Goal: Transaction & Acquisition: Purchase product/service

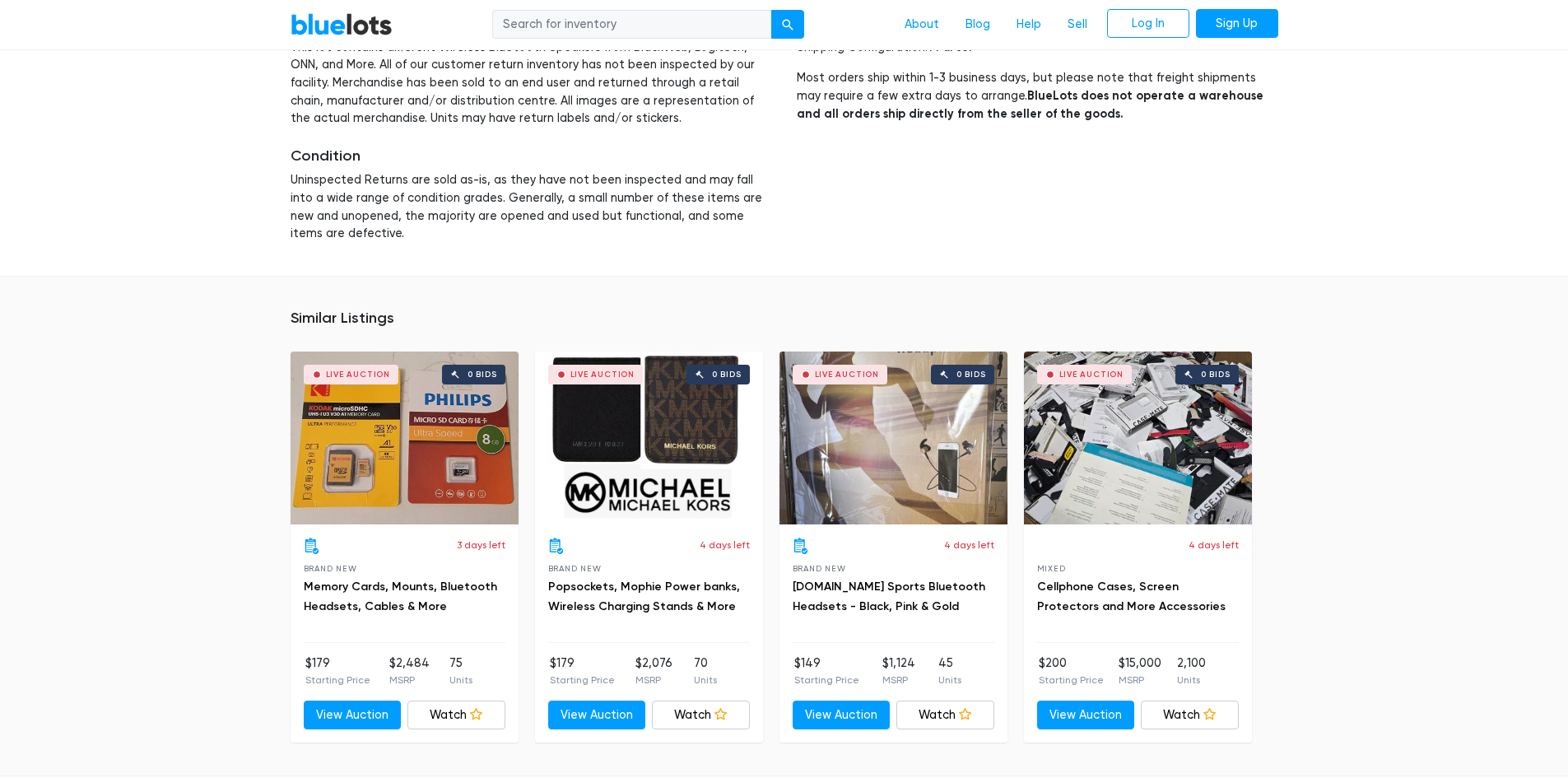
scroll to position [1936, 0]
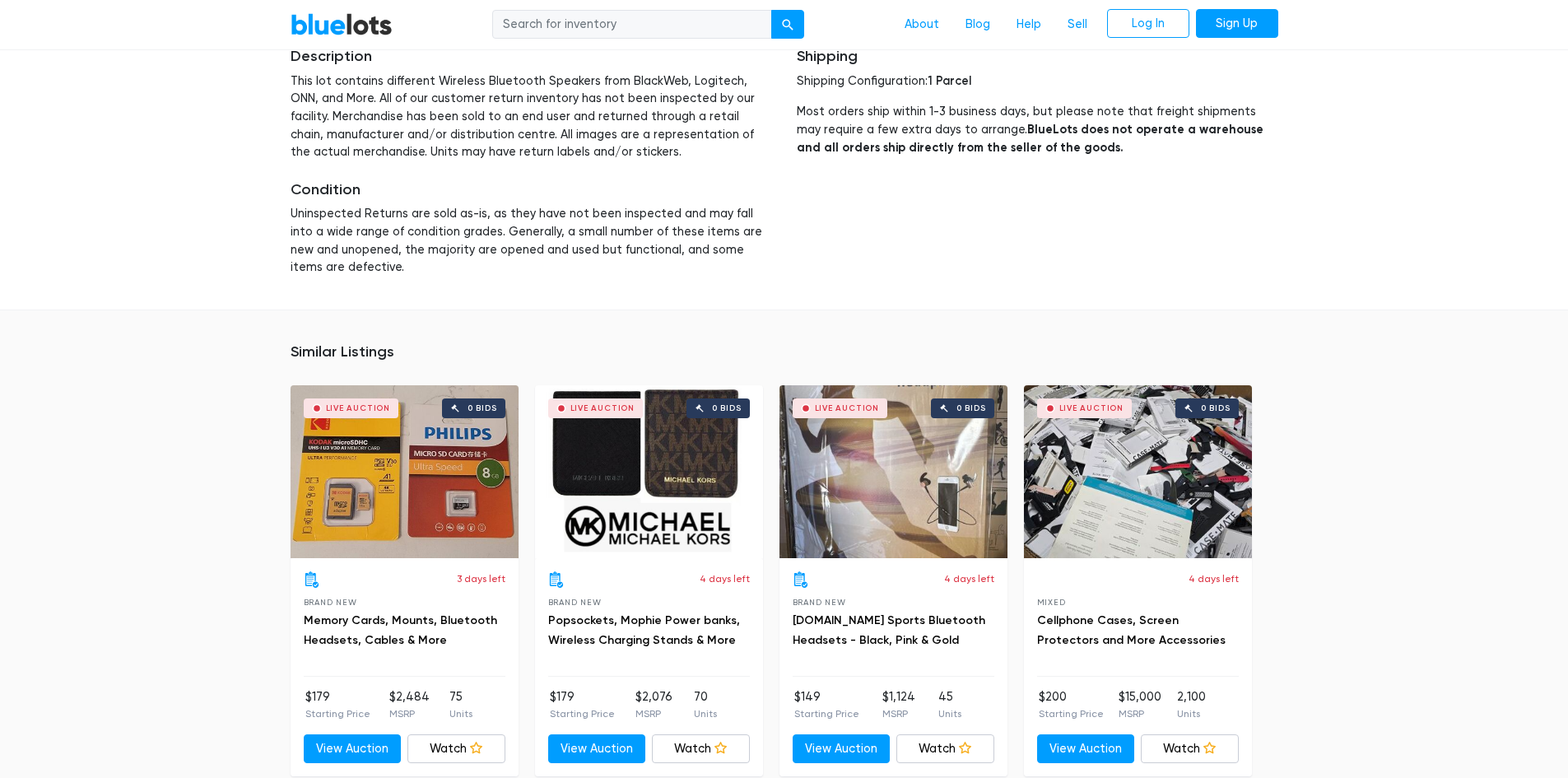
click at [448, 405] on div "Live Auction 0 bids" at bounding box center [404, 472] width 228 height 173
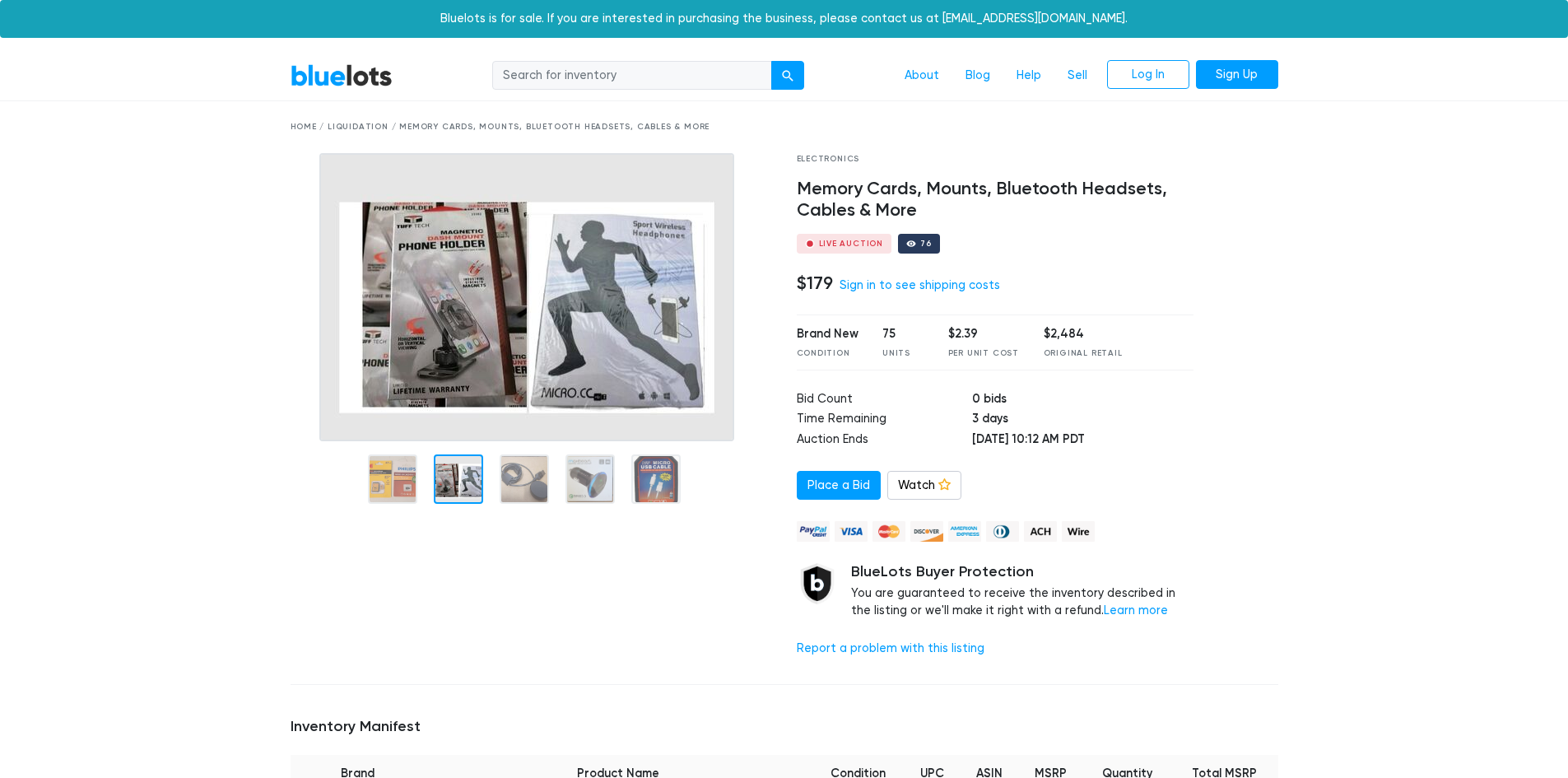
click at [456, 483] on div at bounding box center [458, 479] width 50 height 50
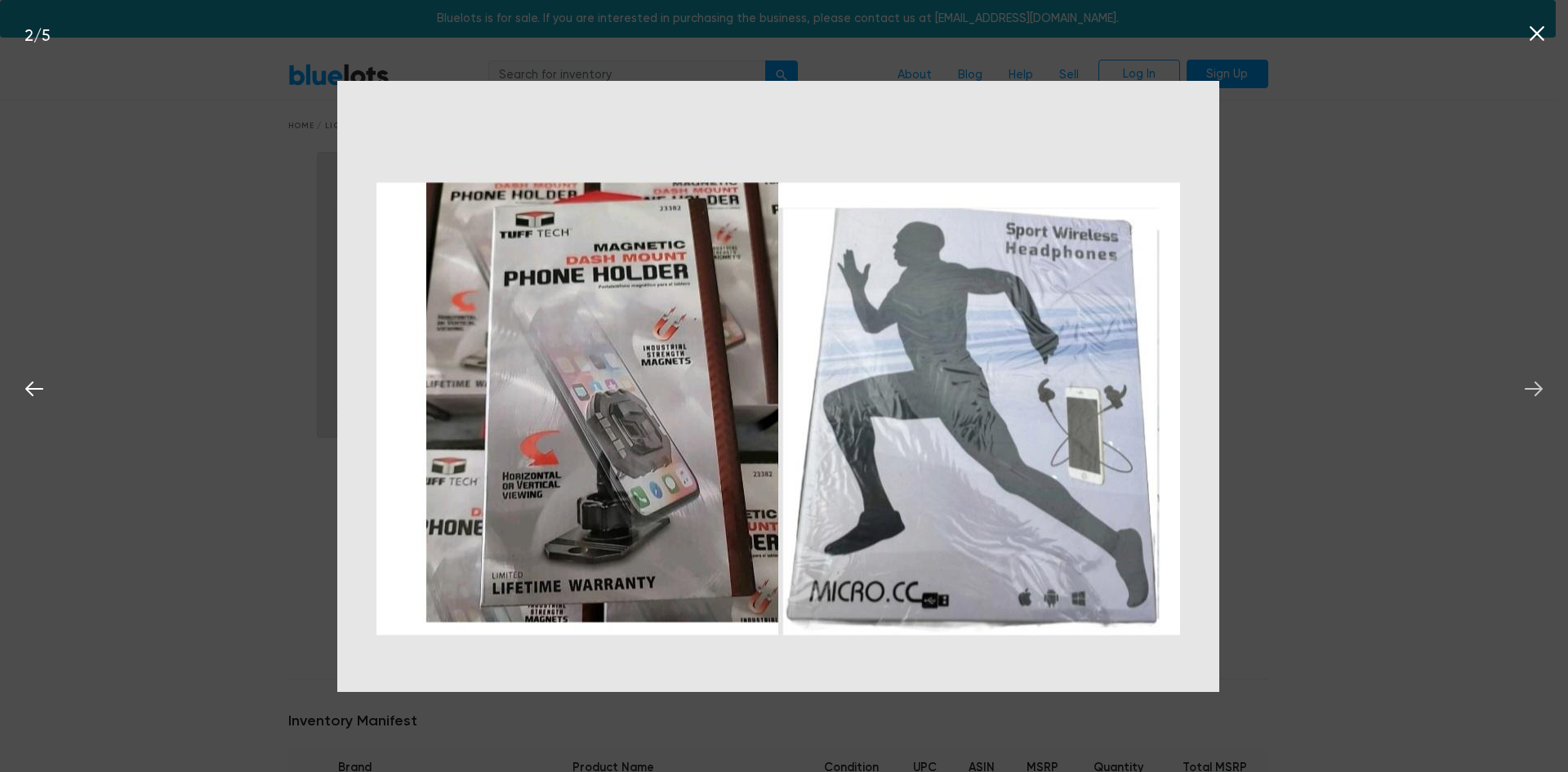
click at [1548, 392] on button at bounding box center [1534, 386] width 36 height 36
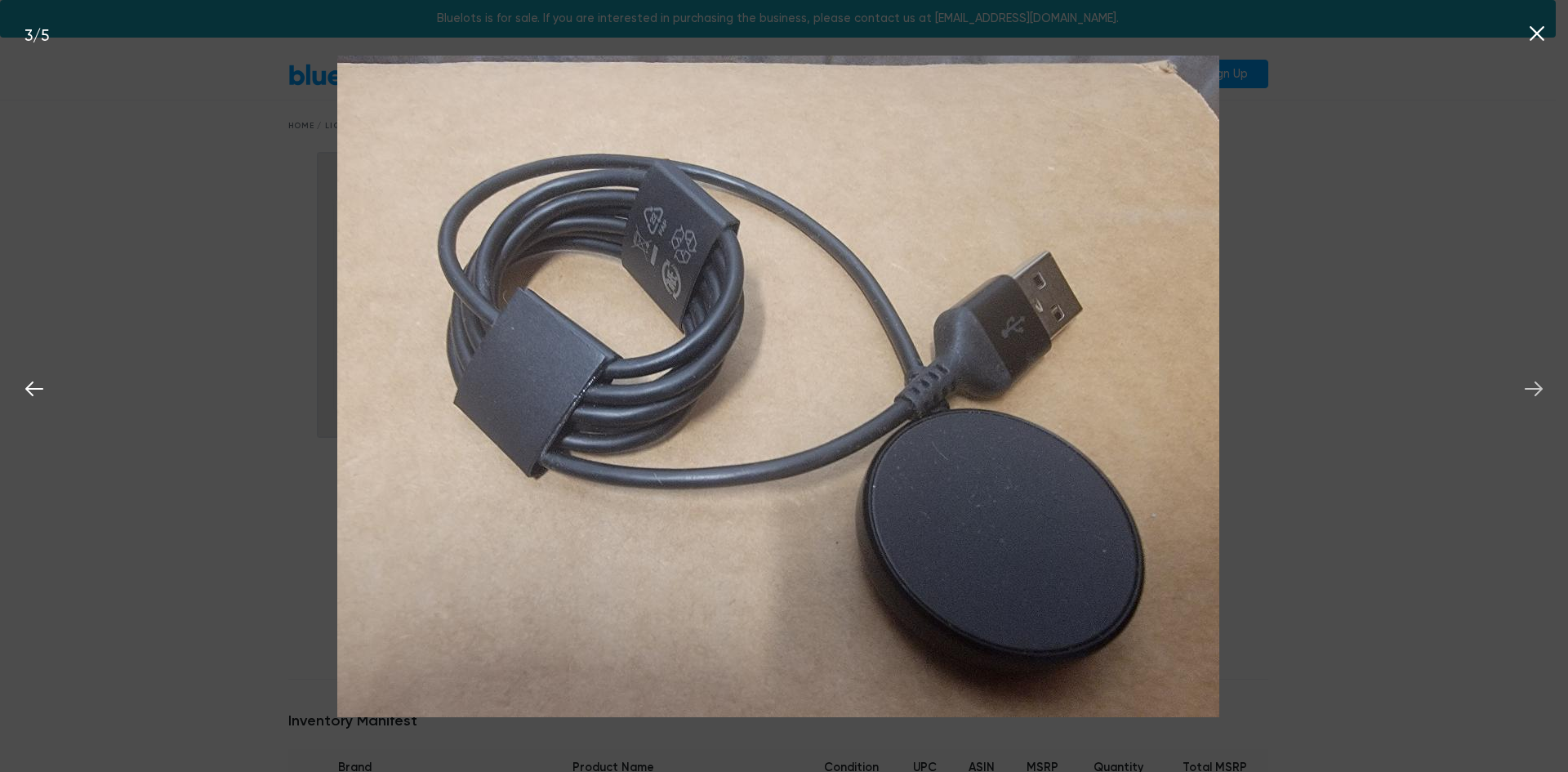
click at [1548, 392] on button at bounding box center [1534, 386] width 36 height 36
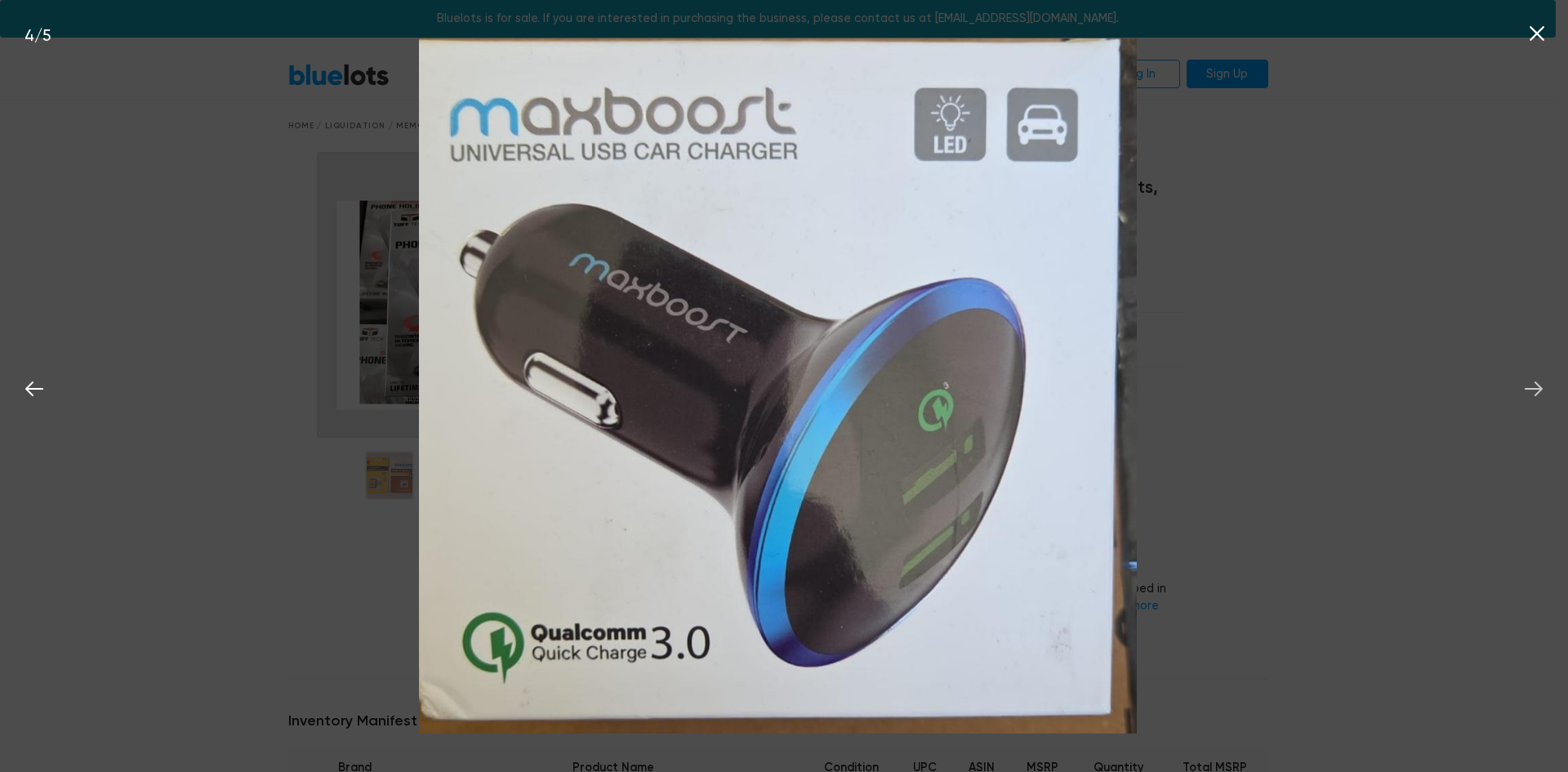
click at [1548, 392] on button at bounding box center [1534, 386] width 36 height 36
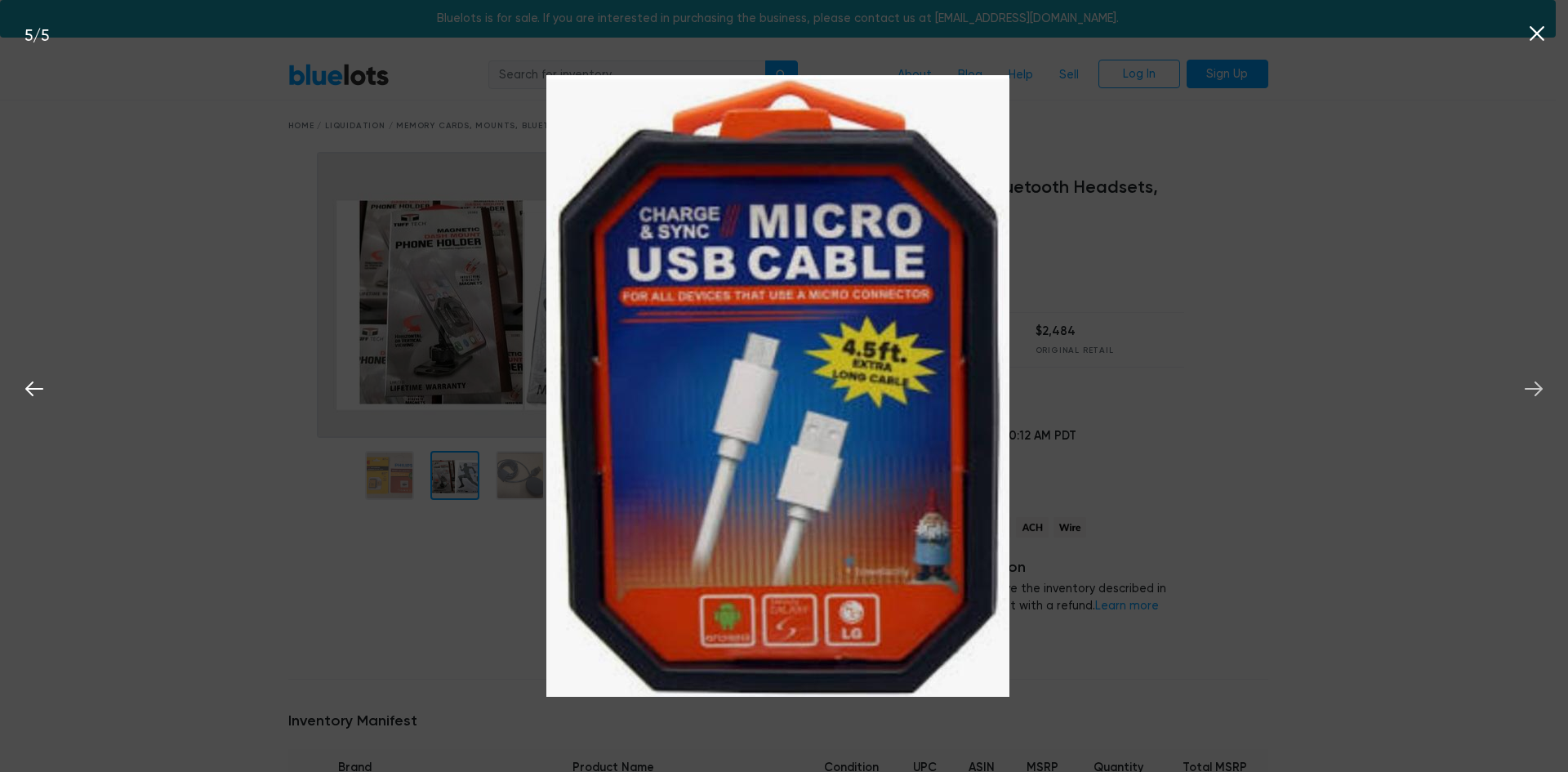
click at [1548, 392] on button at bounding box center [1534, 386] width 36 height 36
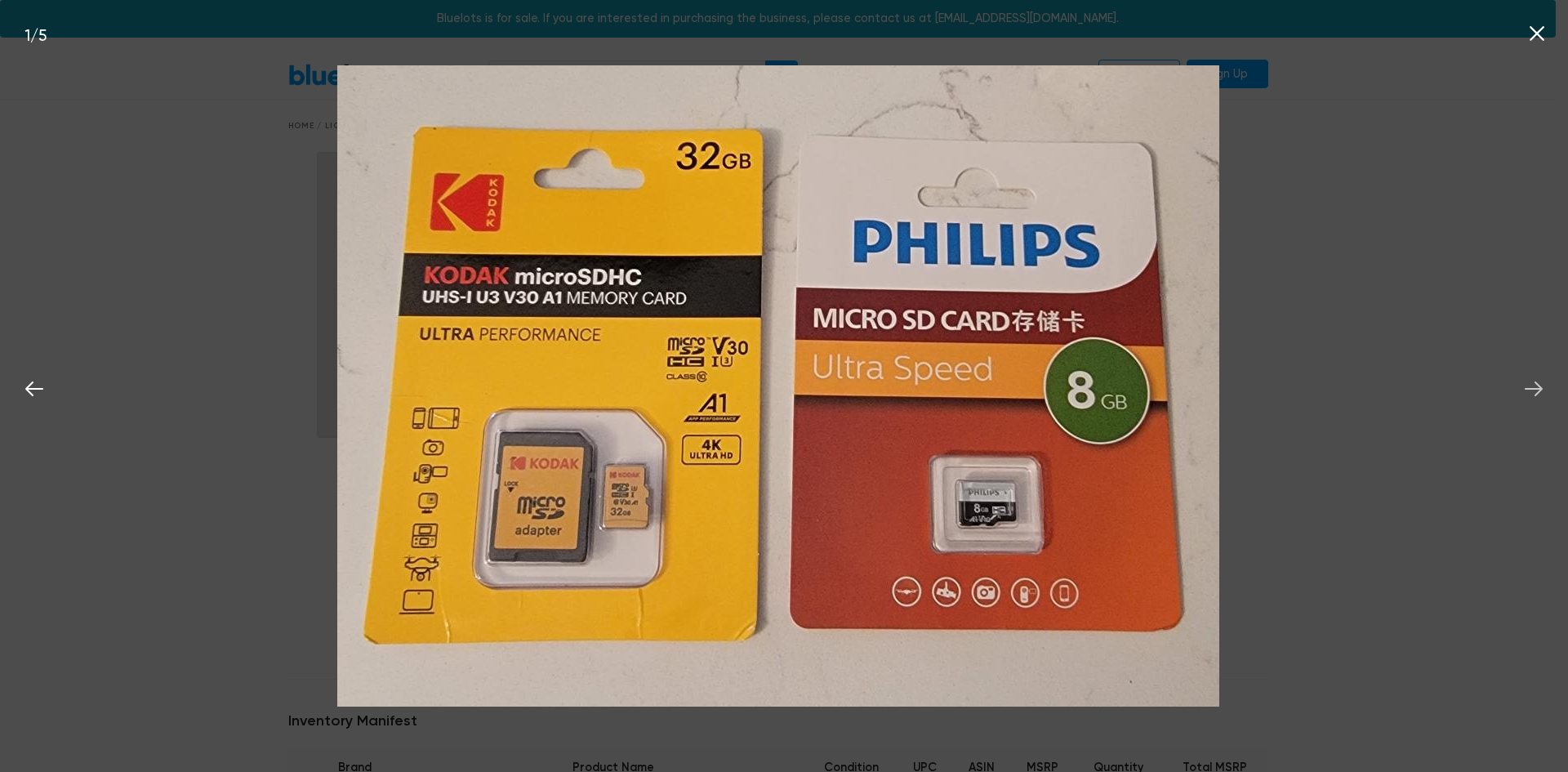
click at [1548, 392] on button at bounding box center [1534, 386] width 36 height 36
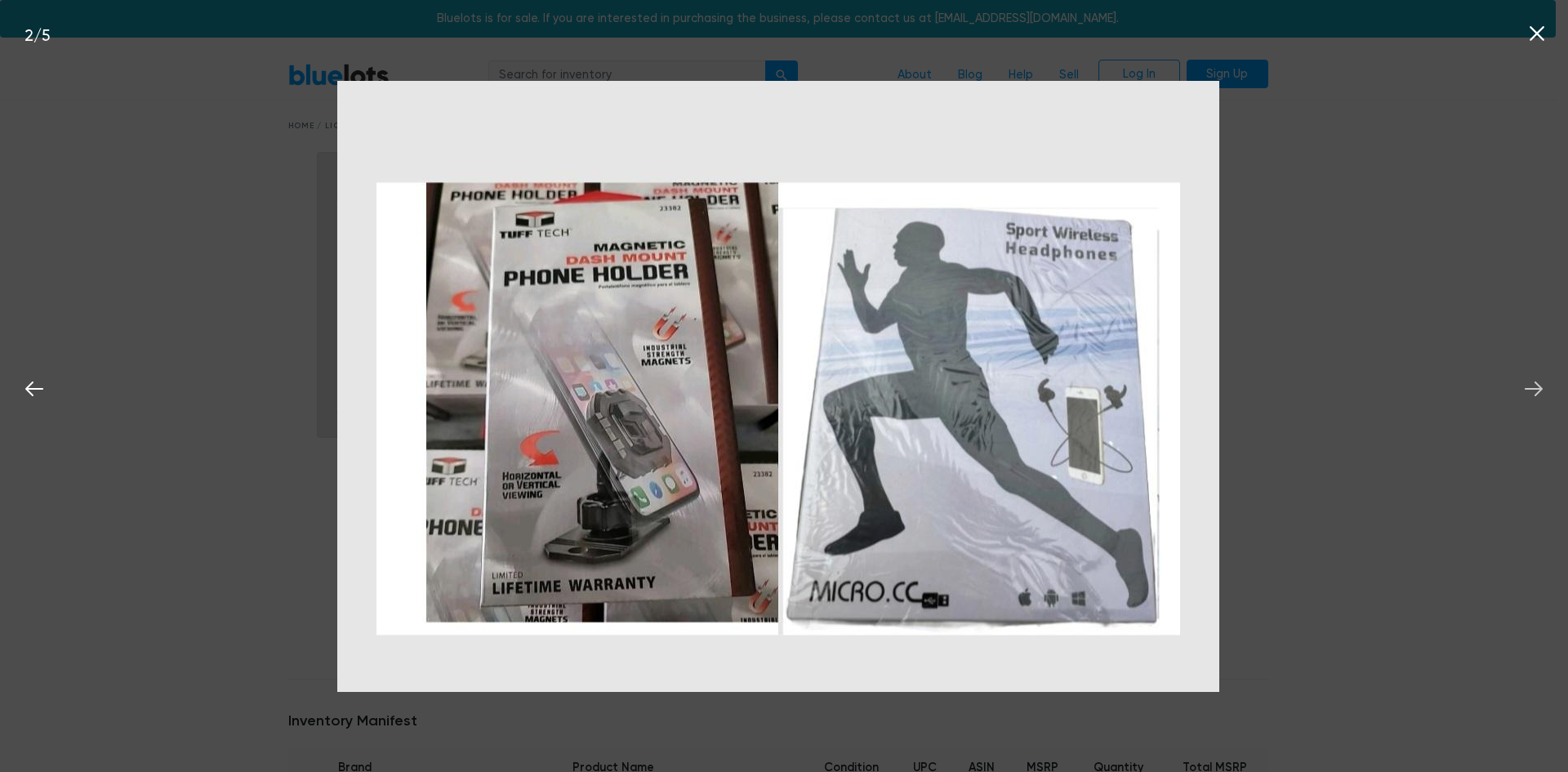
click at [1548, 392] on button at bounding box center [1534, 386] width 36 height 36
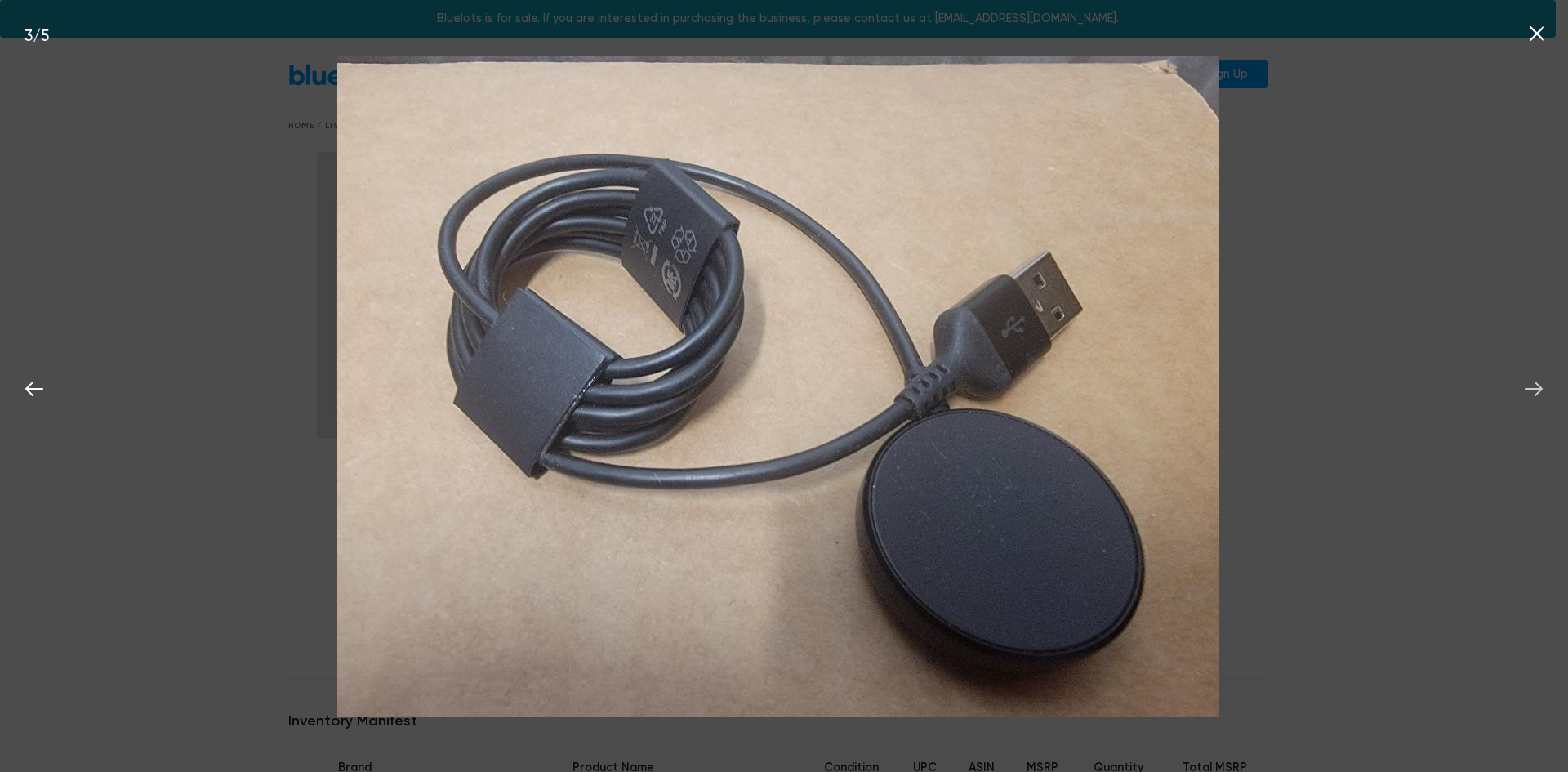
click at [1548, 392] on button at bounding box center [1534, 386] width 36 height 36
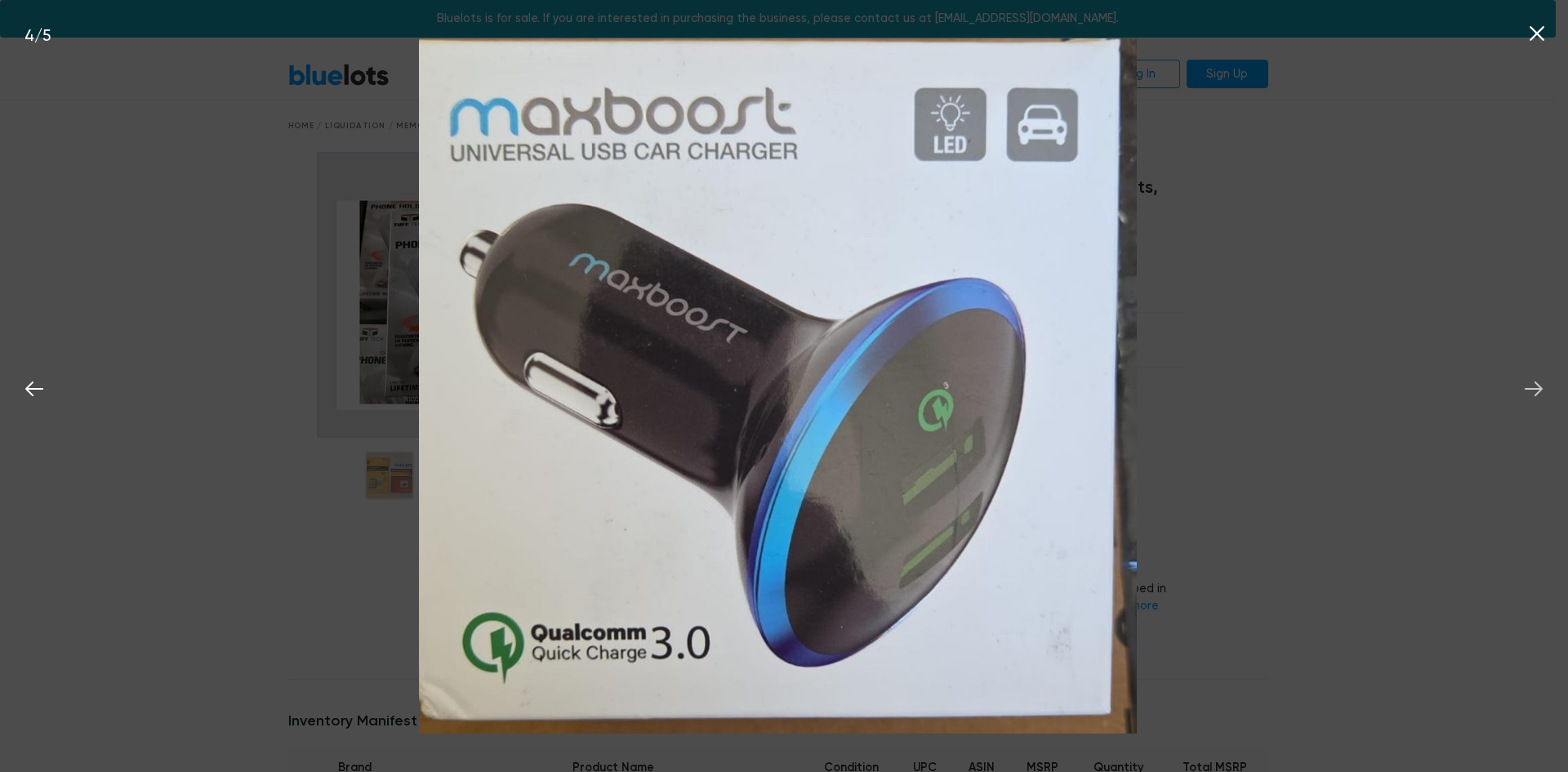
click at [1548, 392] on button at bounding box center [1534, 386] width 36 height 36
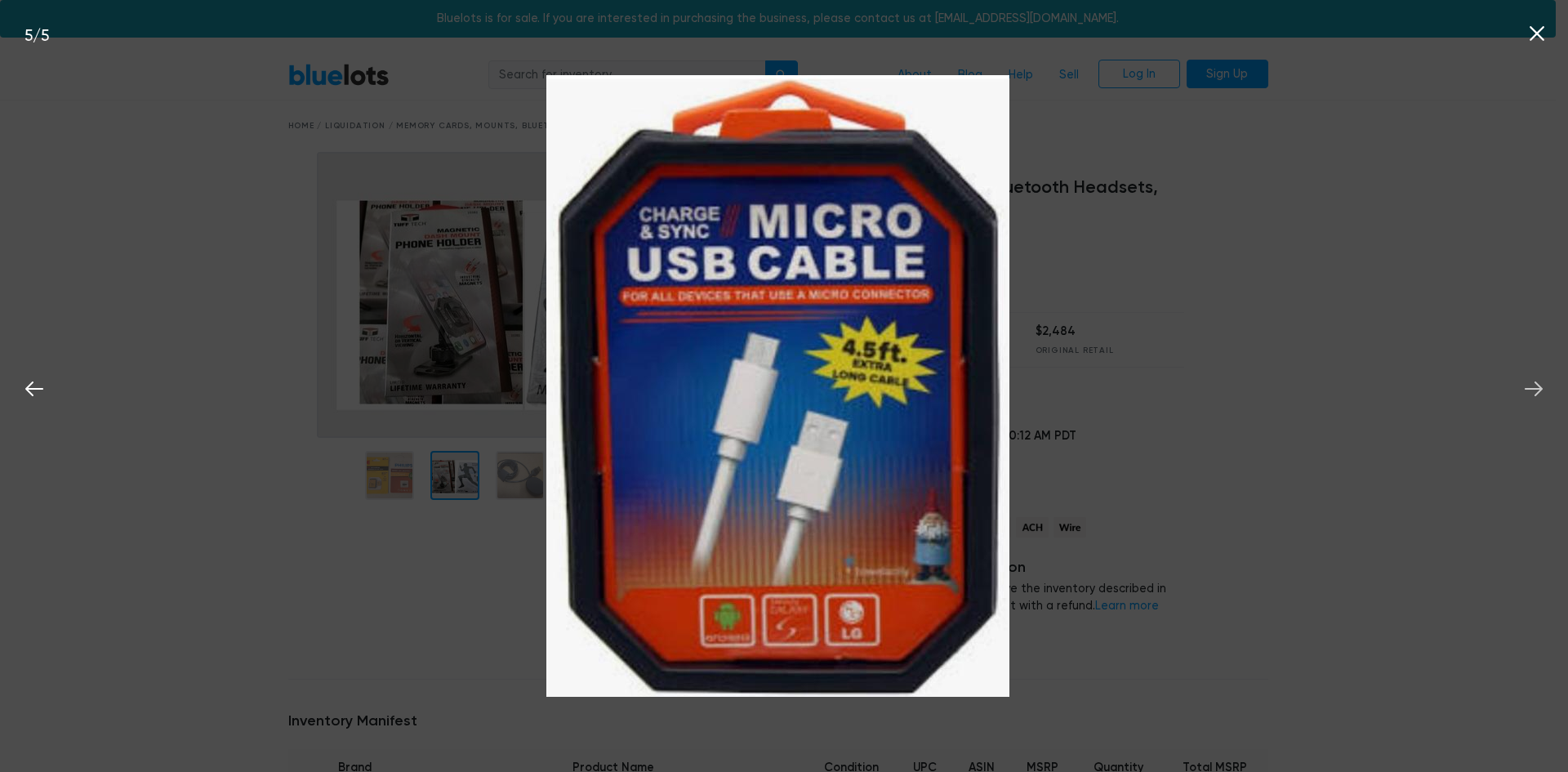
click at [1548, 392] on button at bounding box center [1534, 386] width 36 height 36
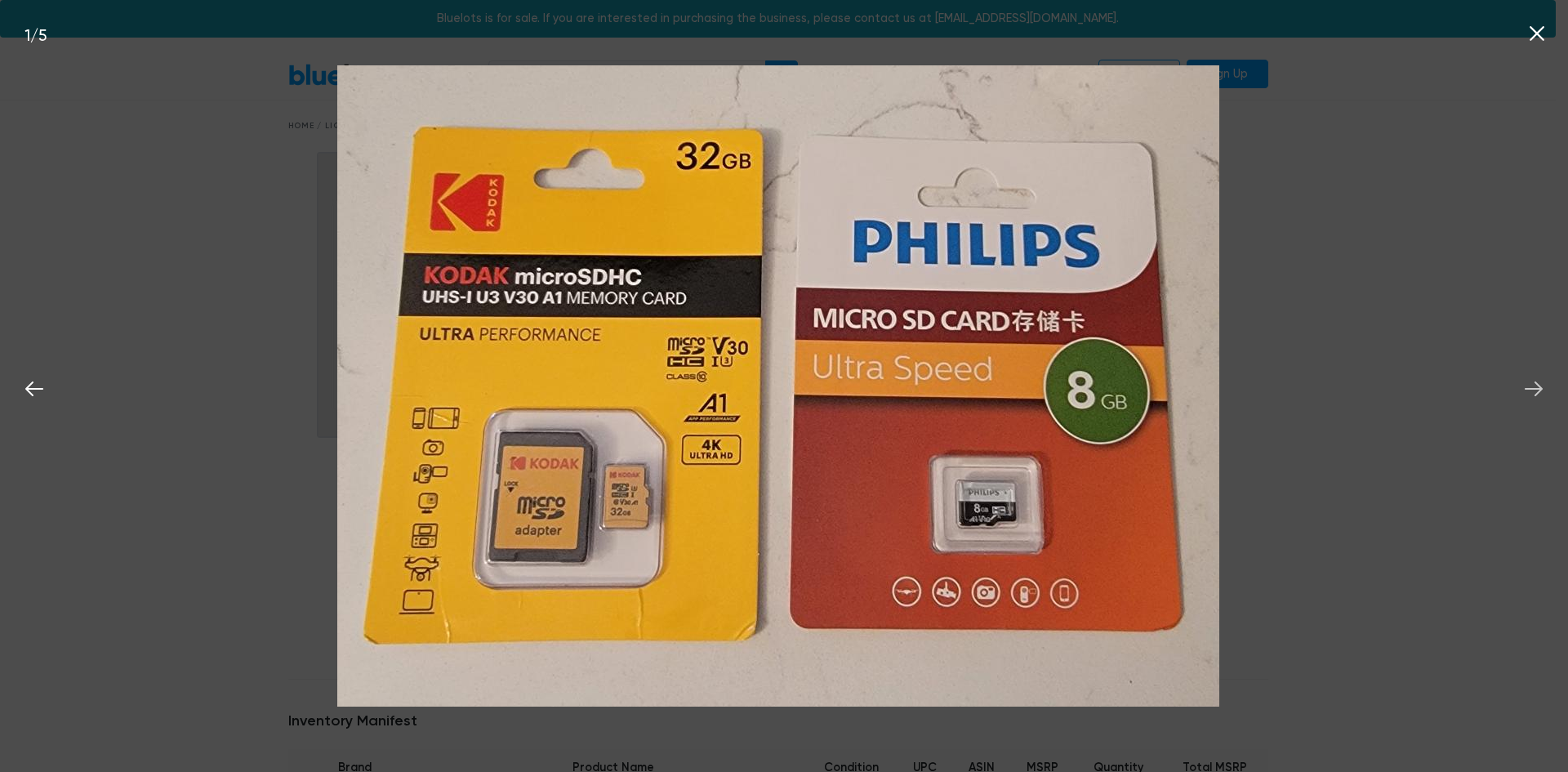
click at [1548, 392] on button at bounding box center [1534, 386] width 36 height 36
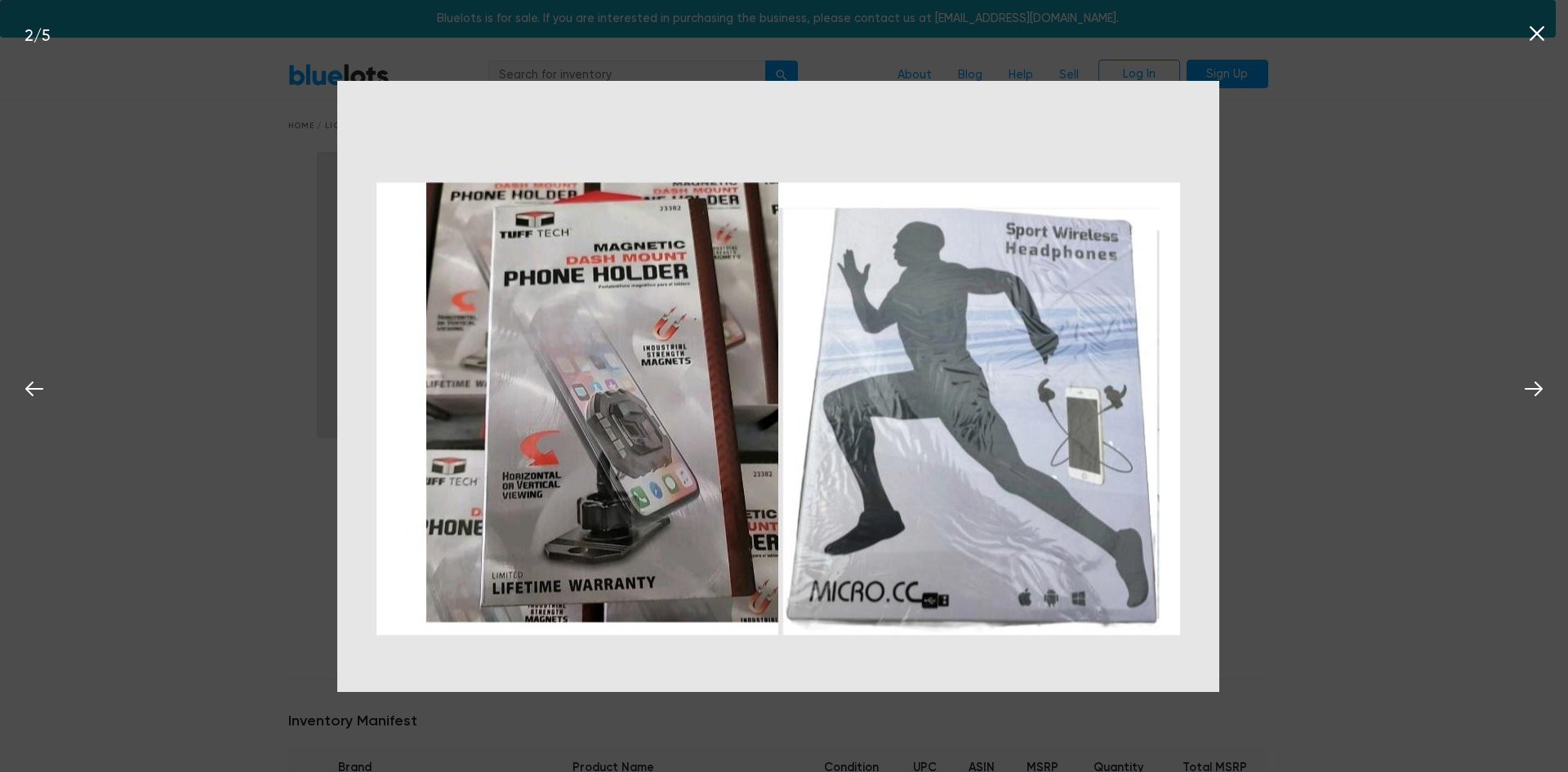
click at [1527, 21] on icon at bounding box center [1537, 34] width 24 height 24
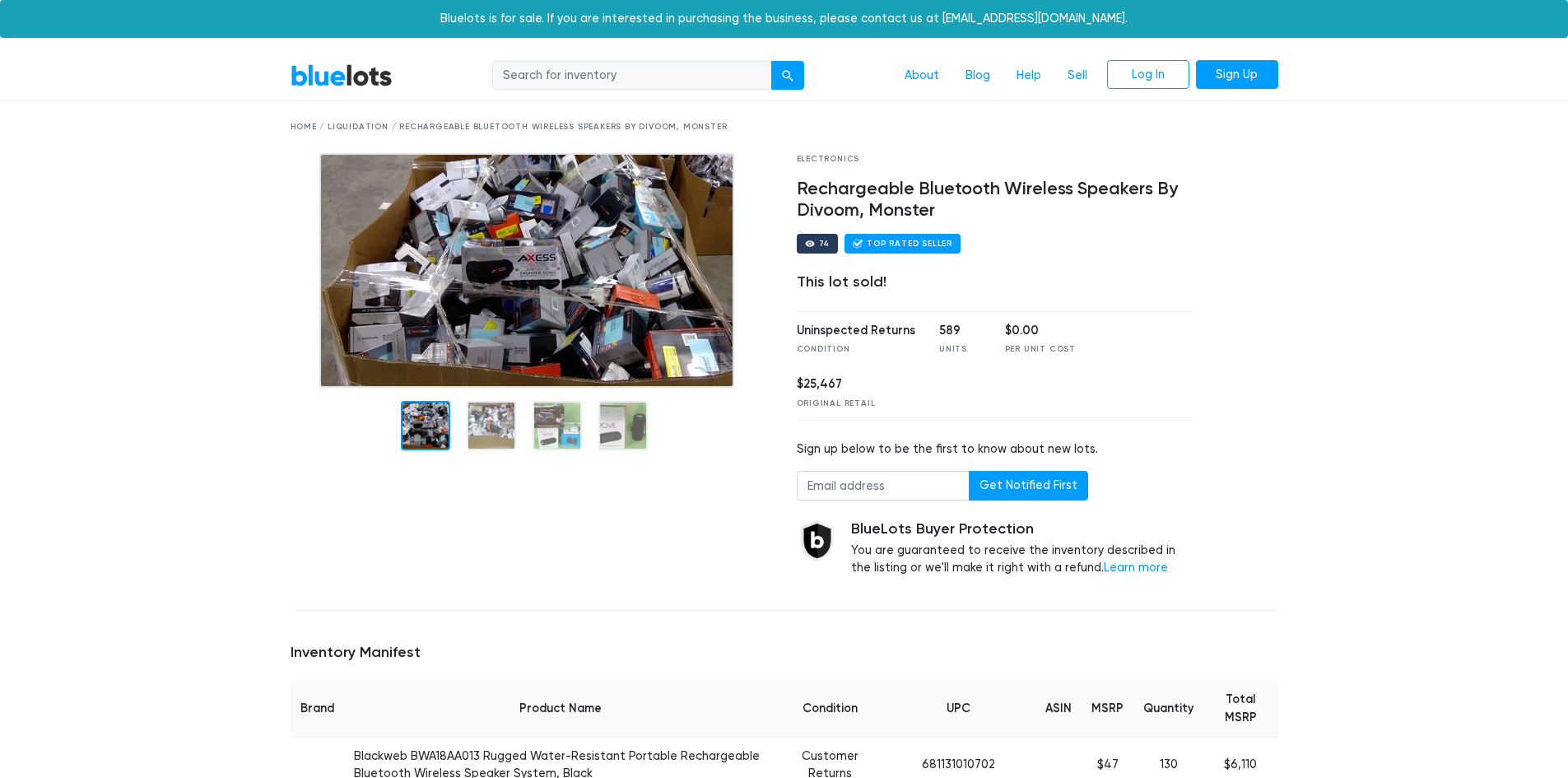
click at [427, 428] on div at bounding box center [426, 426] width 50 height 50
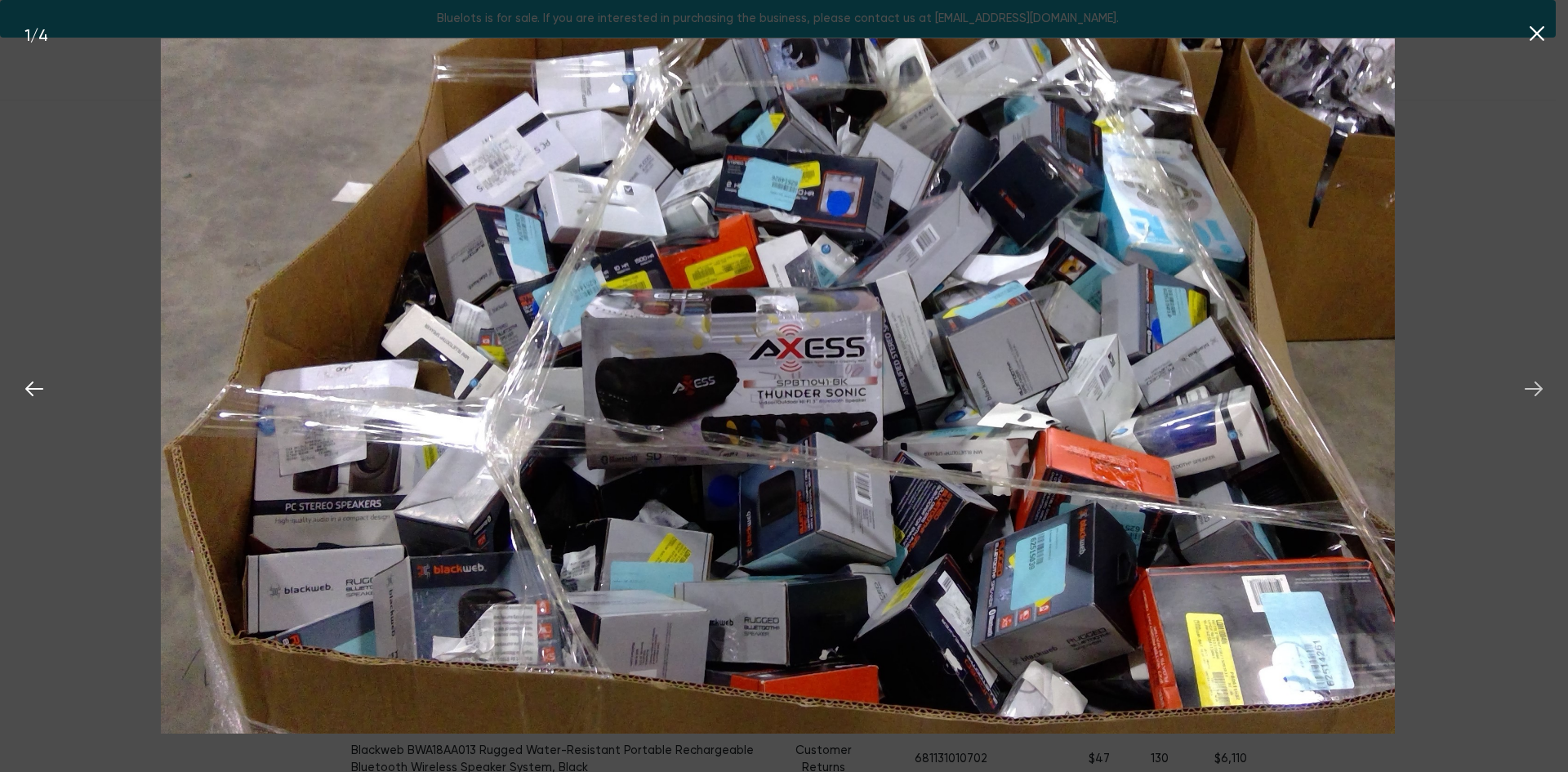
click at [1532, 388] on icon at bounding box center [1534, 389] width 24 height 24
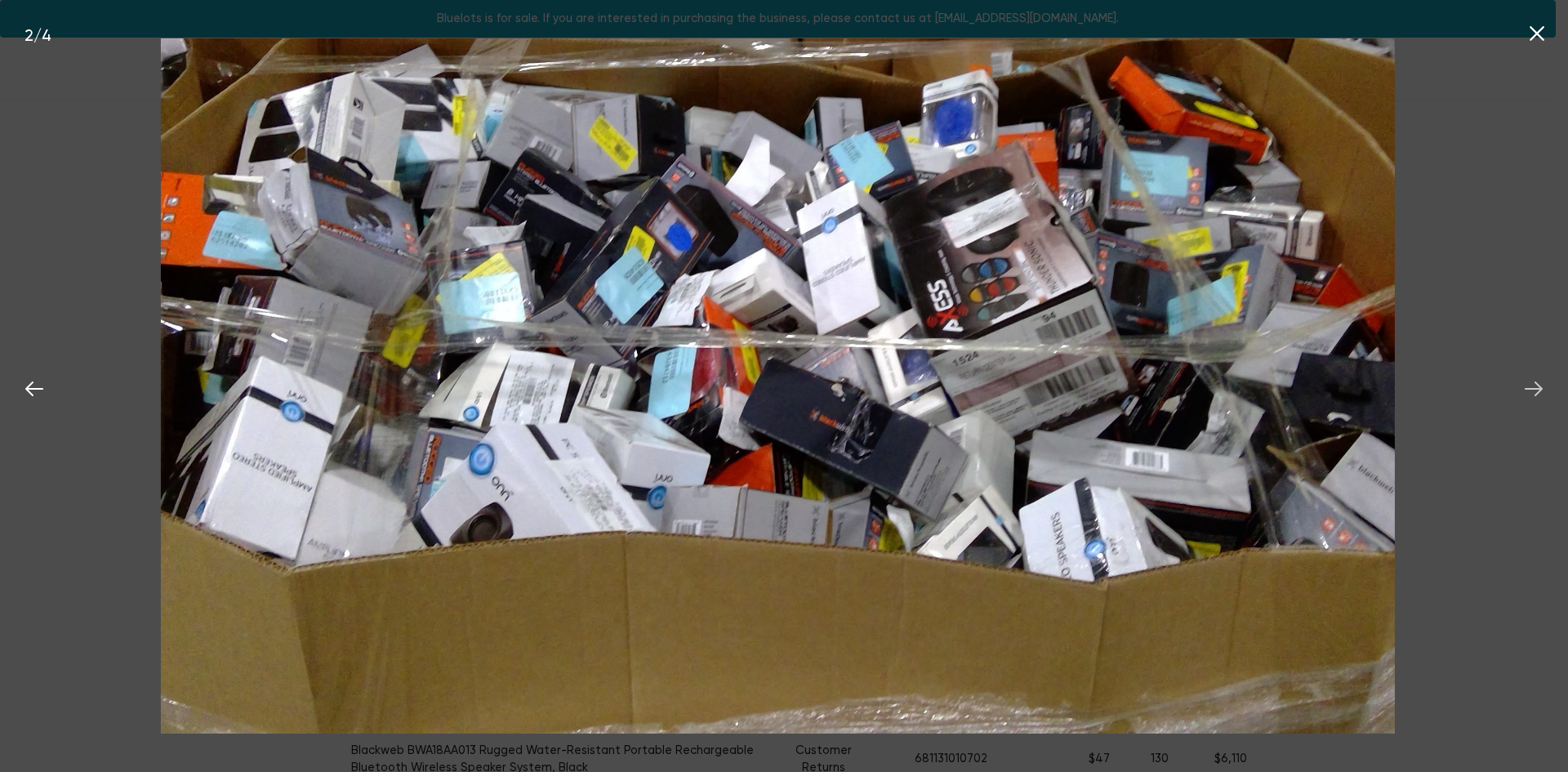
click at [1532, 388] on icon at bounding box center [1534, 389] width 24 height 24
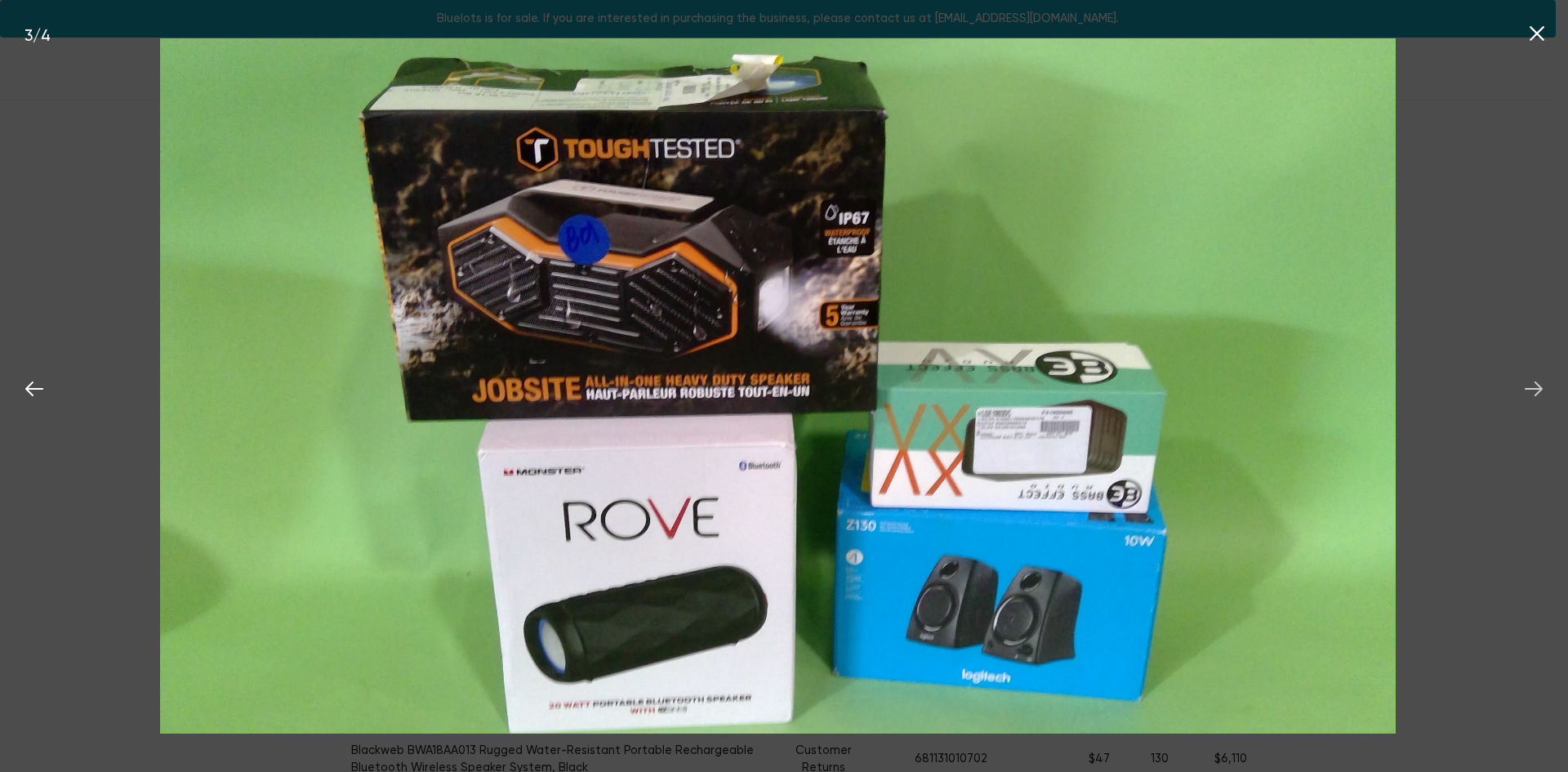
click at [1532, 388] on icon at bounding box center [1534, 389] width 24 height 24
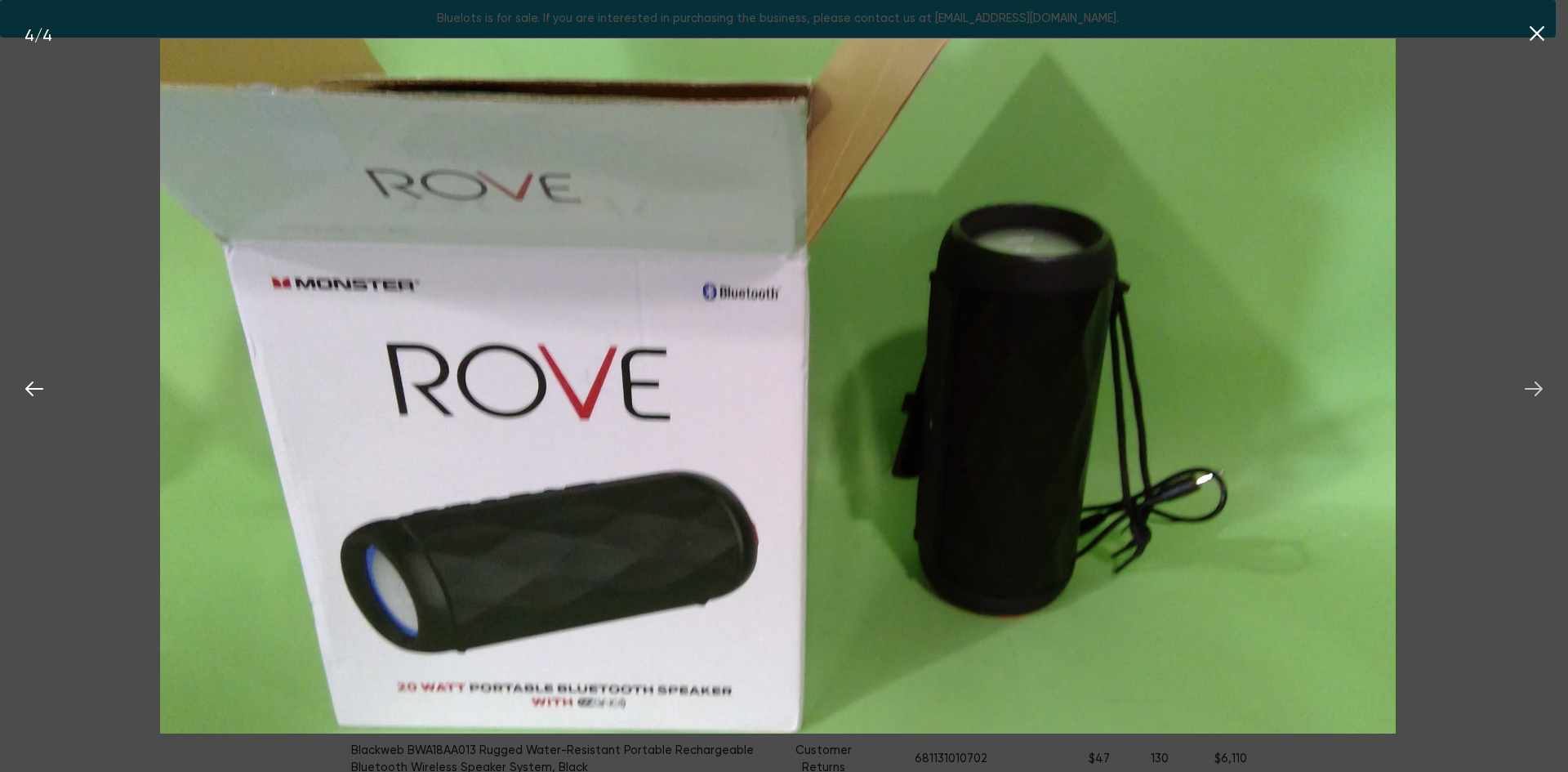
click at [1532, 388] on icon at bounding box center [1534, 389] width 24 height 24
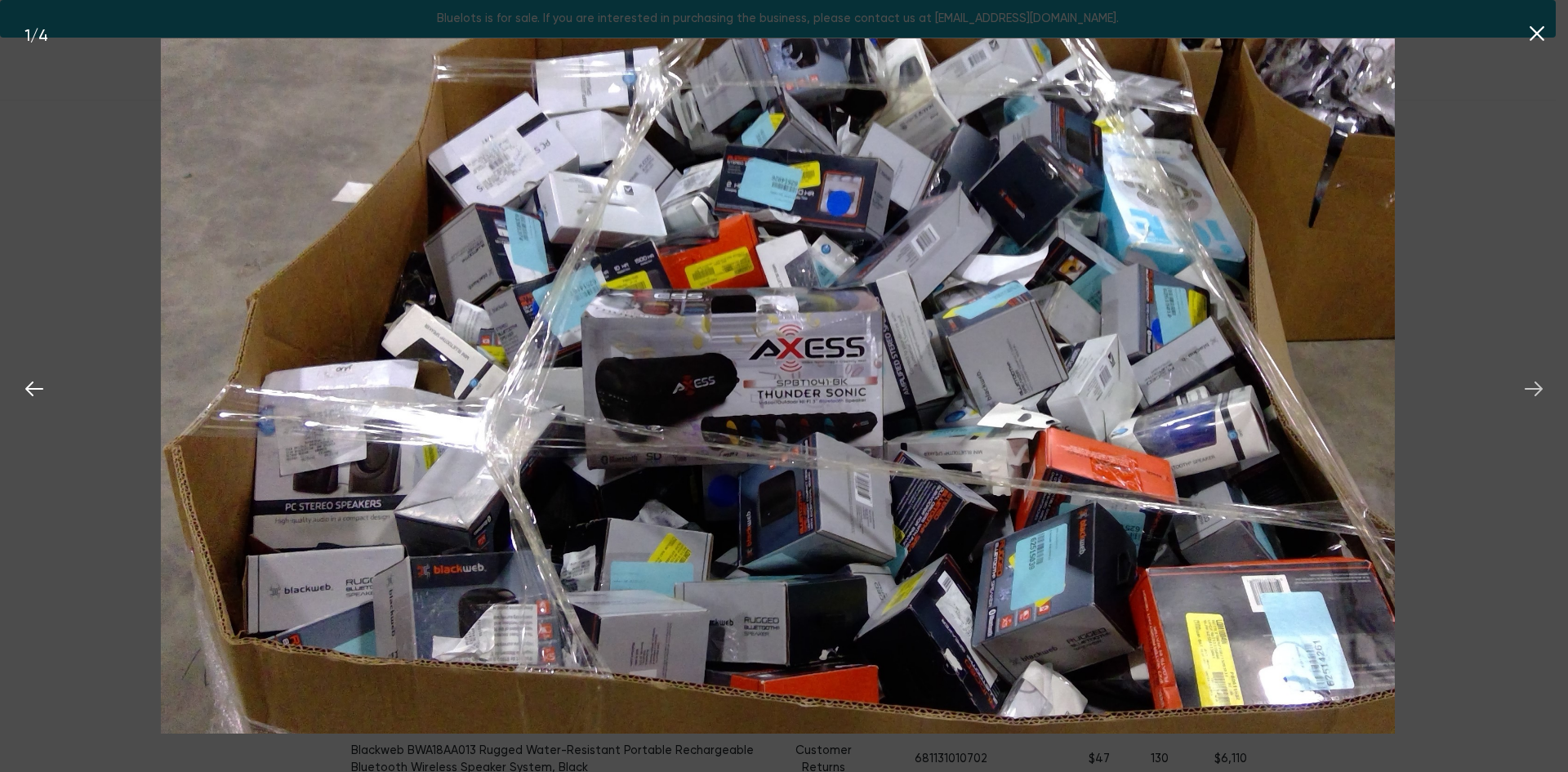
click at [1532, 388] on icon at bounding box center [1534, 389] width 24 height 24
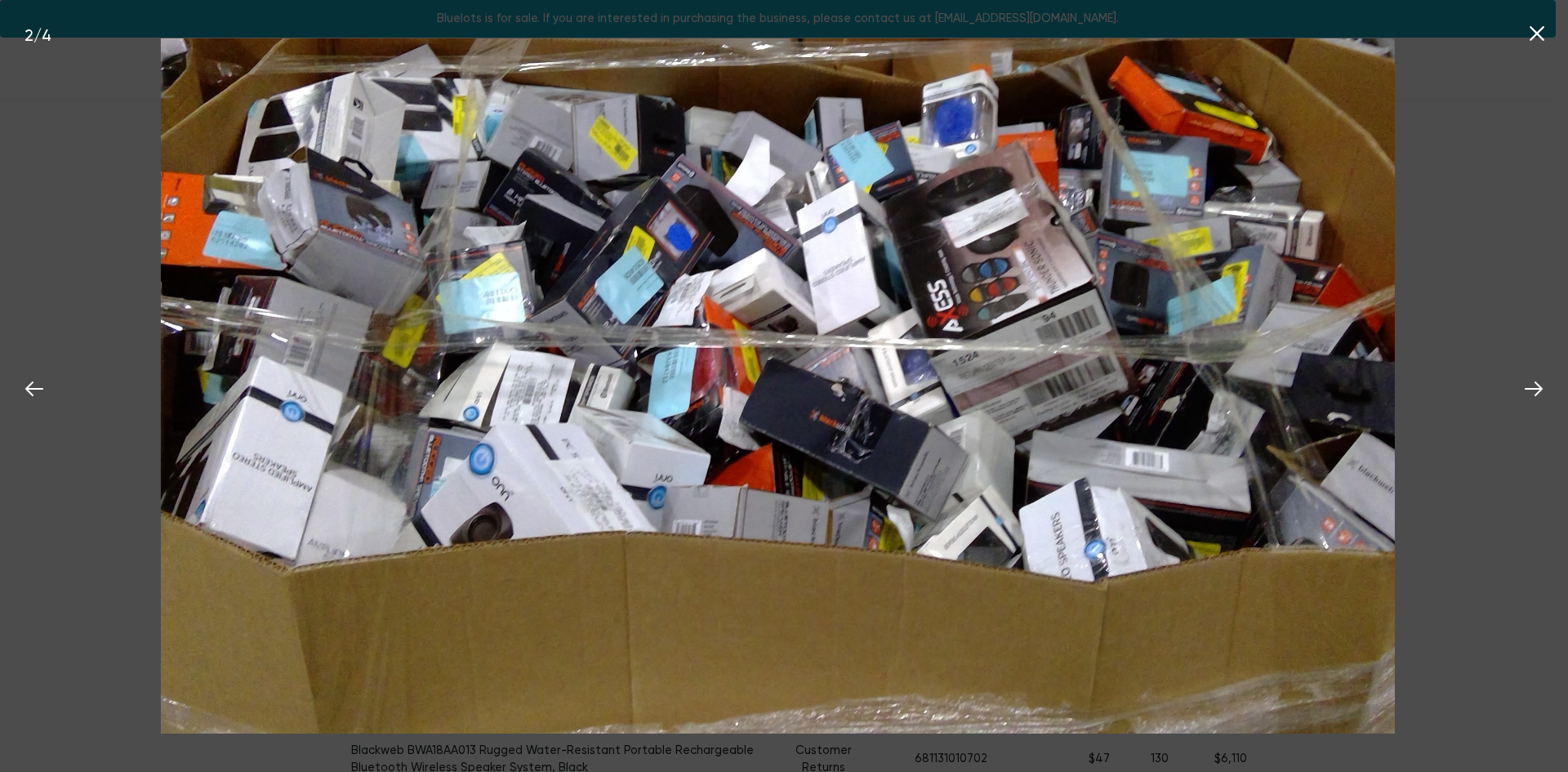
click at [1532, 27] on icon at bounding box center [1537, 34] width 24 height 24
